Goal: Communication & Community: Participate in discussion

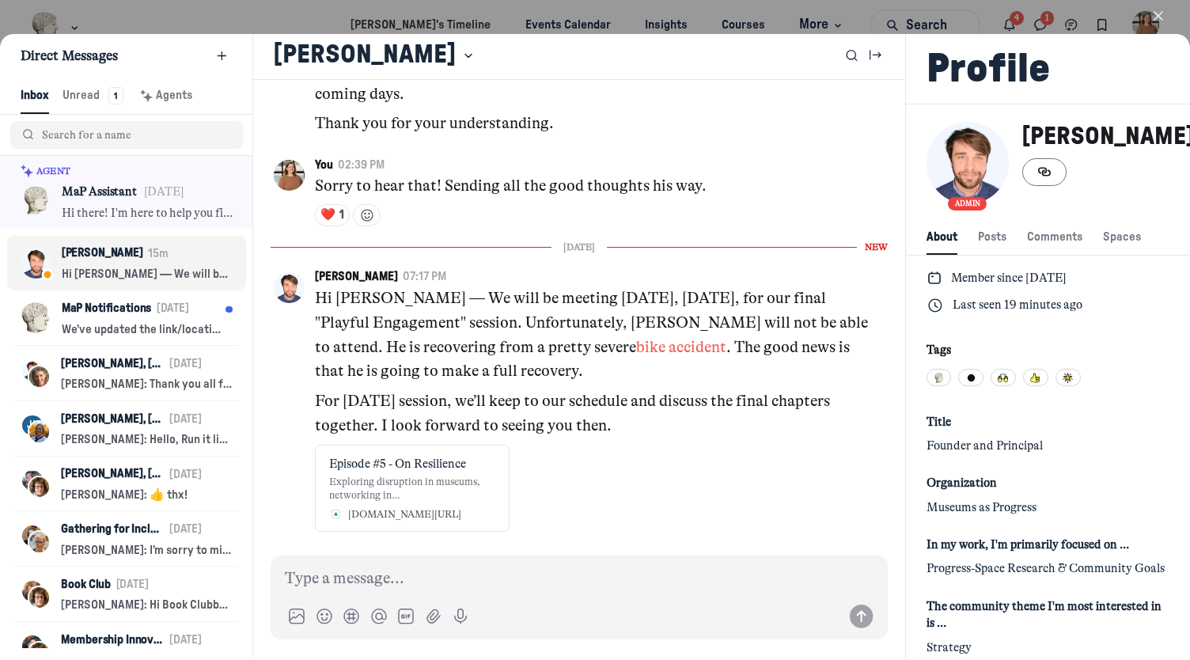
scroll to position [5881, 0]
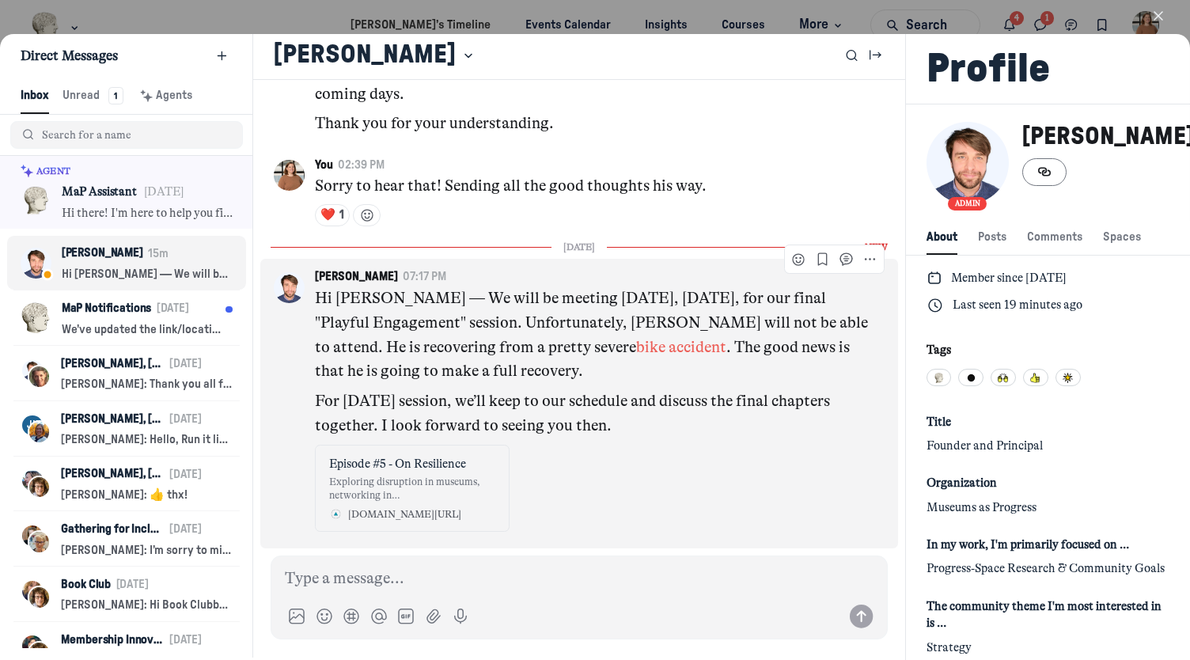
click at [636, 346] on link "bike accident" at bounding box center [681, 347] width 90 height 18
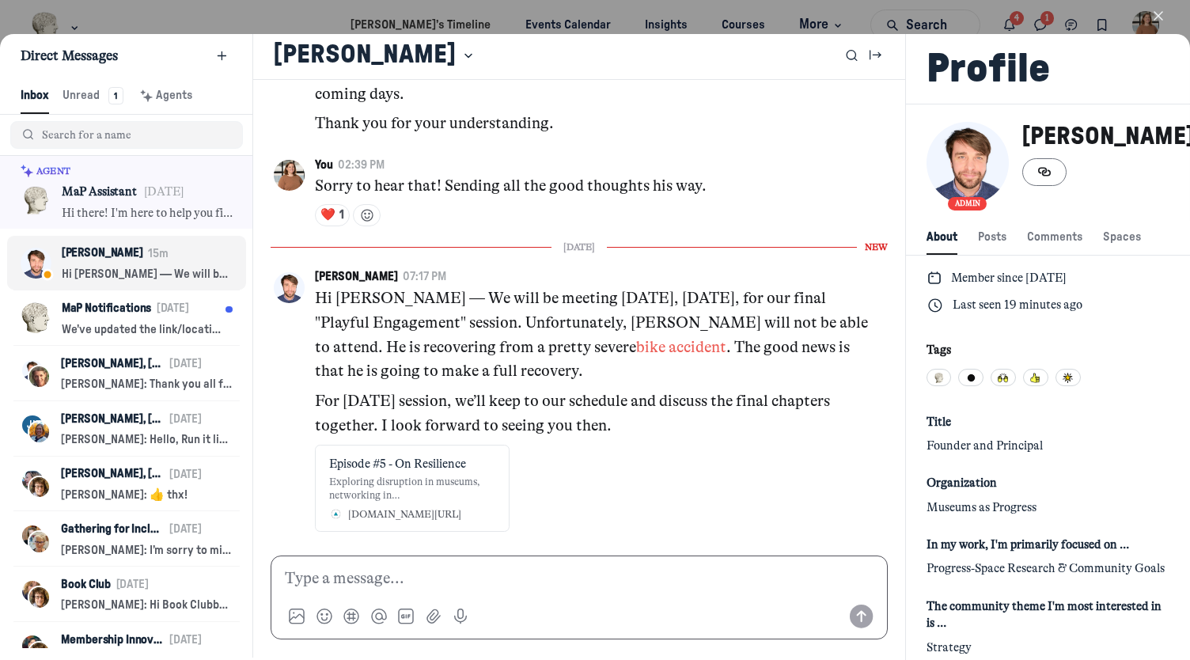
click at [343, 583] on p at bounding box center [579, 578] width 589 height 25
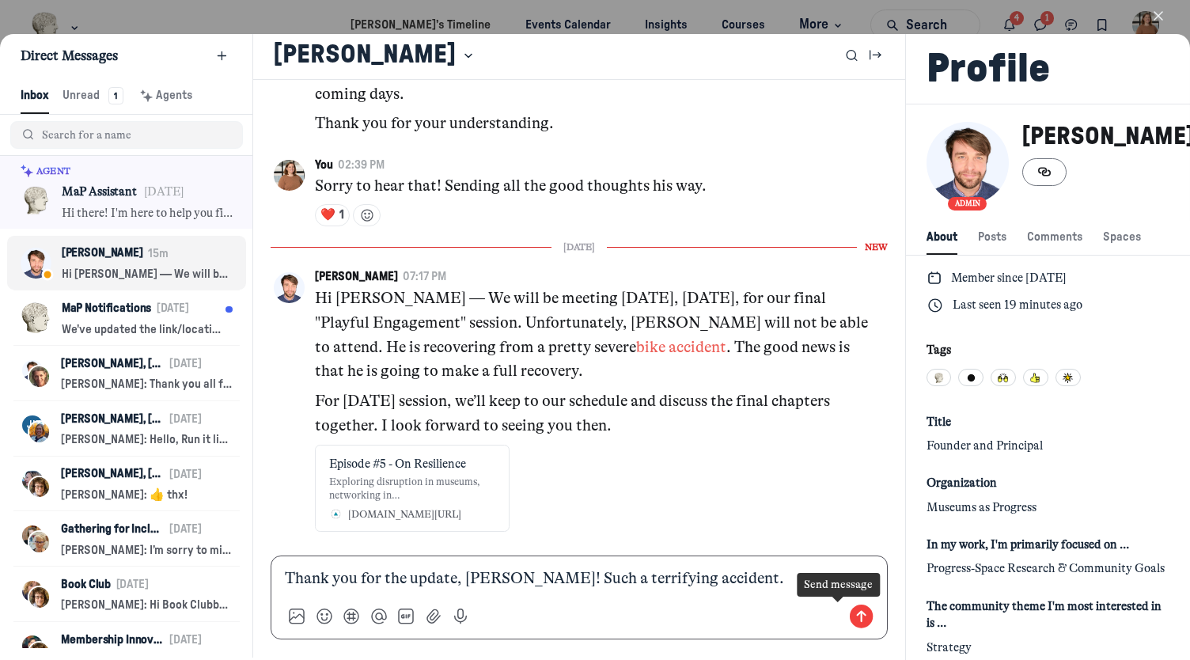
click at [850, 610] on use "Send message" at bounding box center [862, 616] width 24 height 24
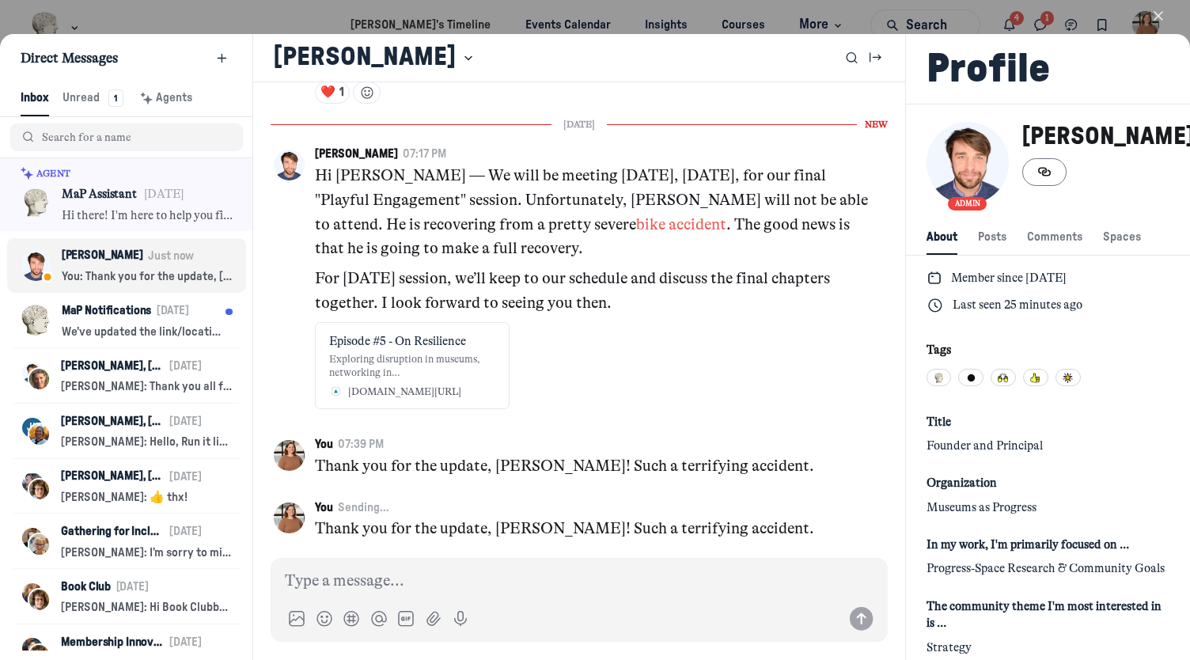
scroll to position [6007, 0]
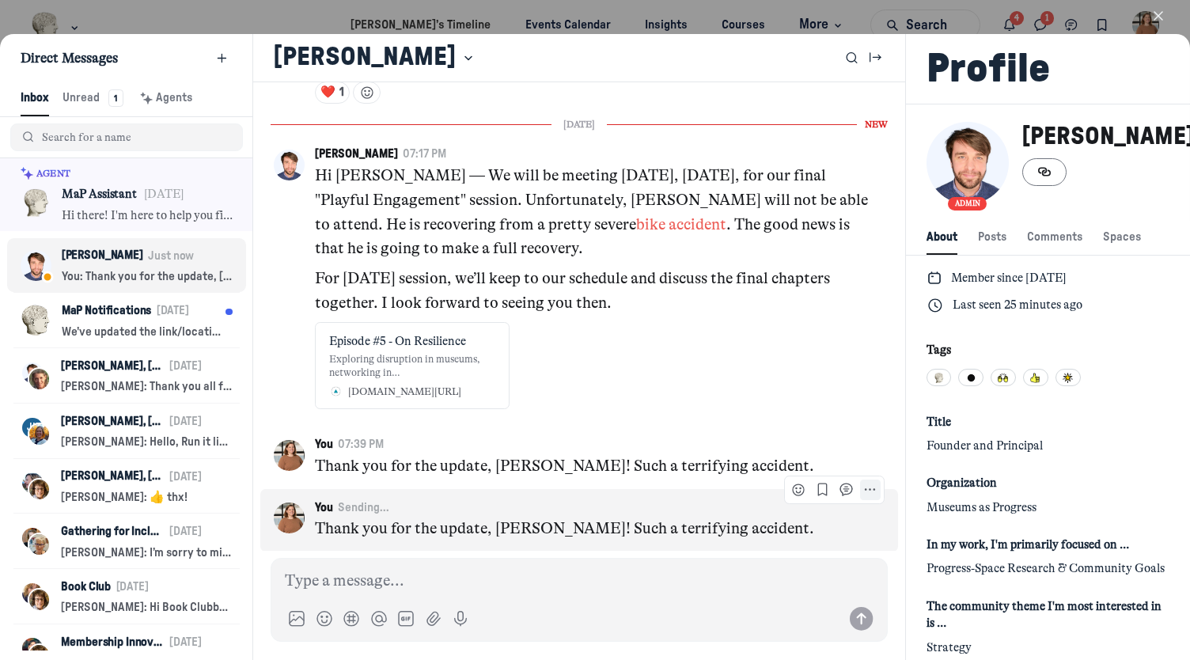
click at [863, 488] on icon "More actions" at bounding box center [869, 489] width 13 height 13
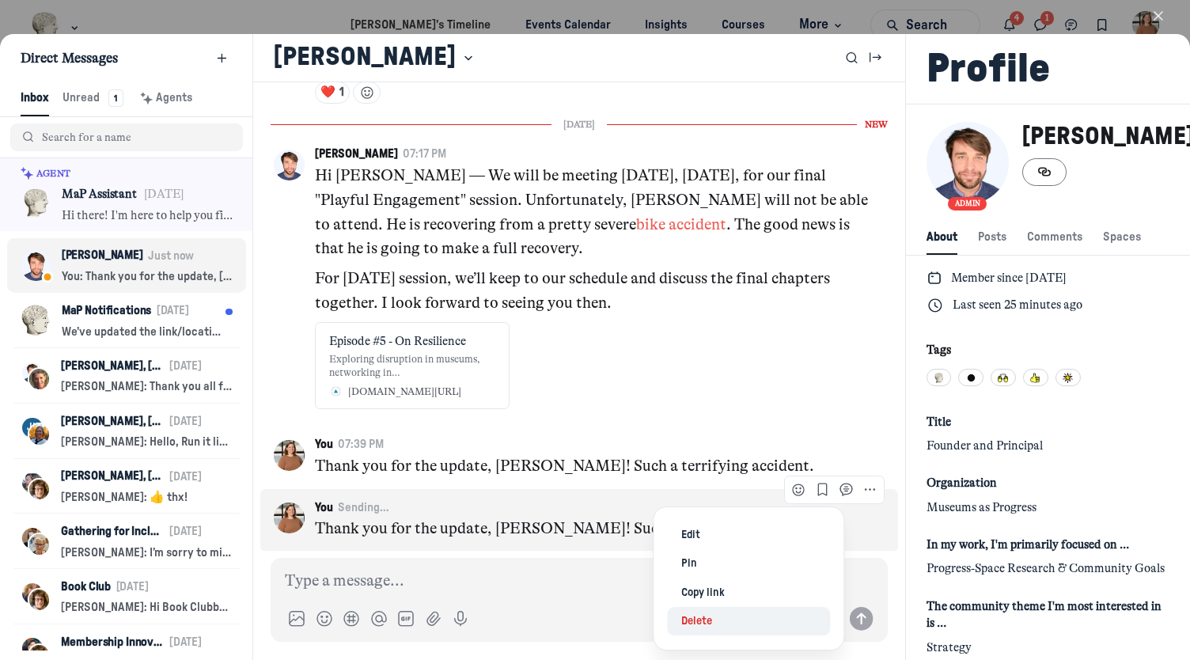
click at [706, 624] on span "Delete" at bounding box center [696, 621] width 31 height 17
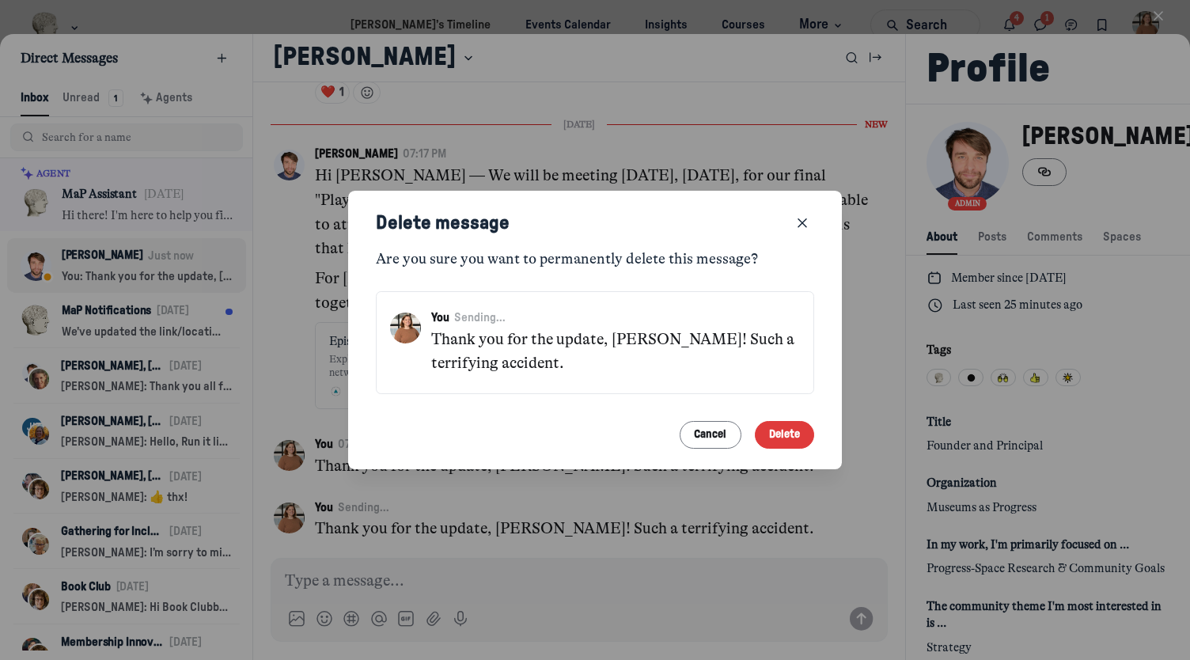
click at [797, 434] on button "Delete" at bounding box center [785, 435] width 60 height 28
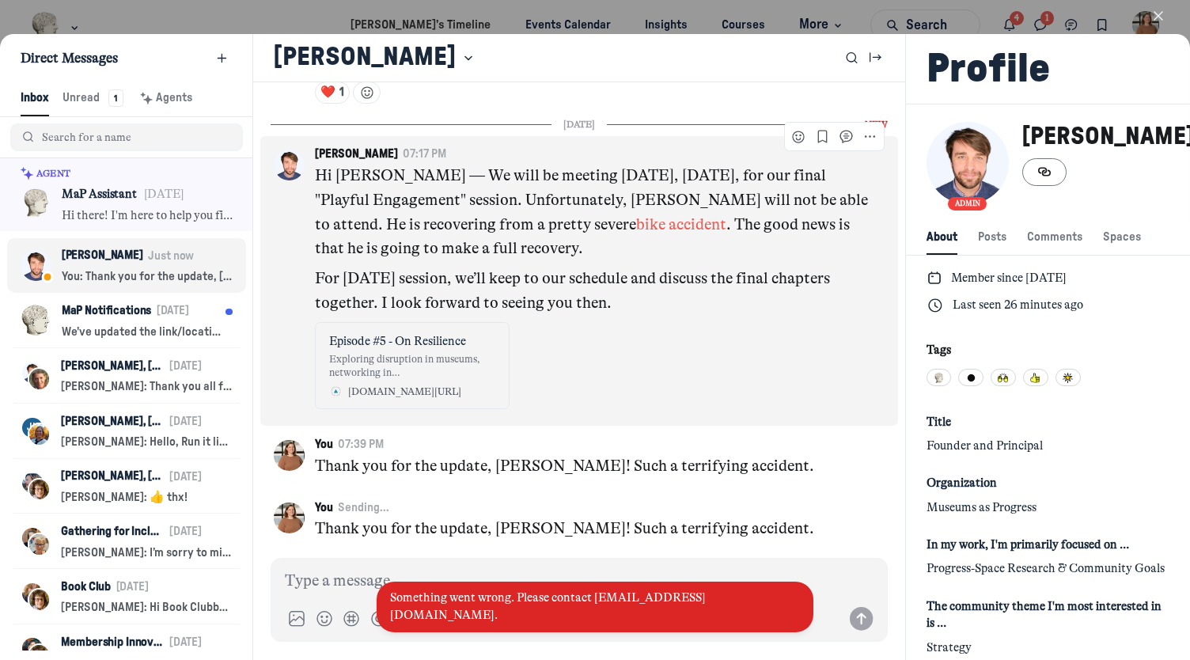
click at [443, 350] on div "Episode #5 - On Resilience" at bounding box center [411, 341] width 165 height 17
